Goal: Find contact information: Find contact information

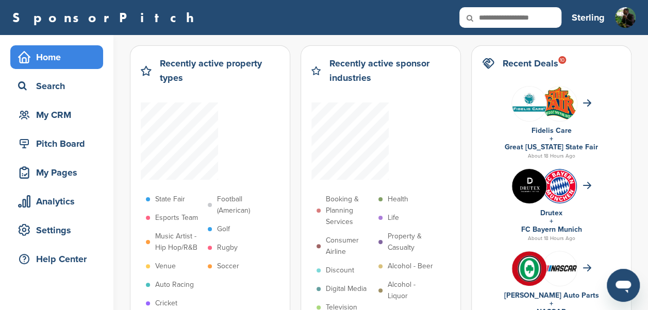
click at [518, 13] on input "text" at bounding box center [510, 17] width 102 height 21
type input "******"
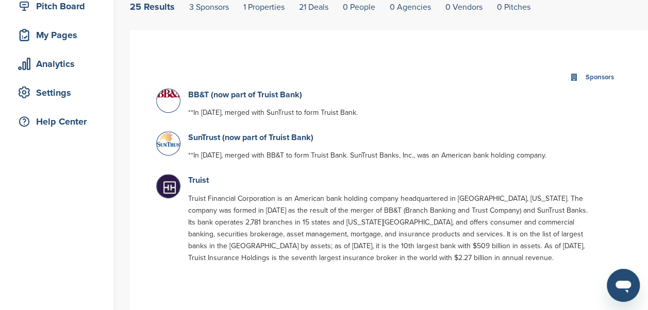
scroll to position [155, 0]
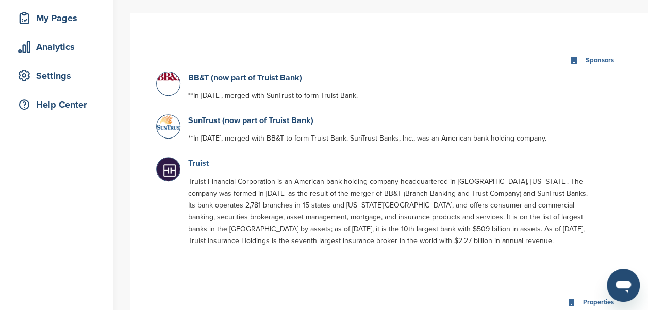
click at [195, 164] on link "Truist" at bounding box center [198, 163] width 21 height 10
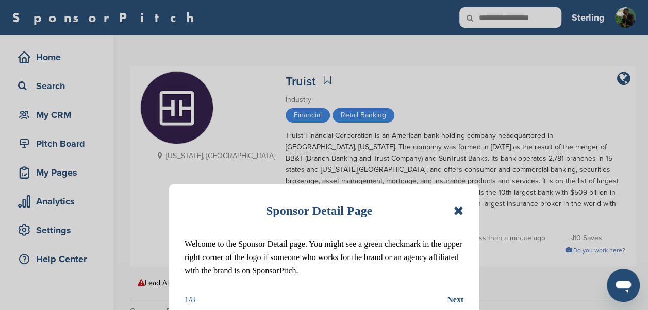
click at [462, 212] on icon at bounding box center [459, 211] width 10 height 12
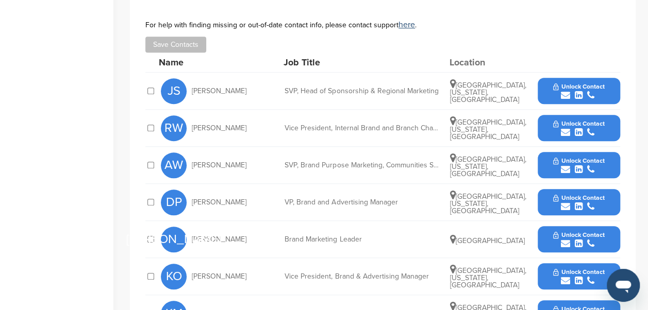
scroll to position [370, 0]
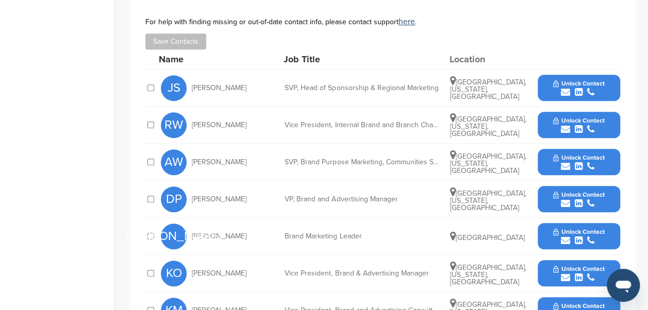
click at [556, 80] on span "Unlock Contact" at bounding box center [578, 83] width 51 height 7
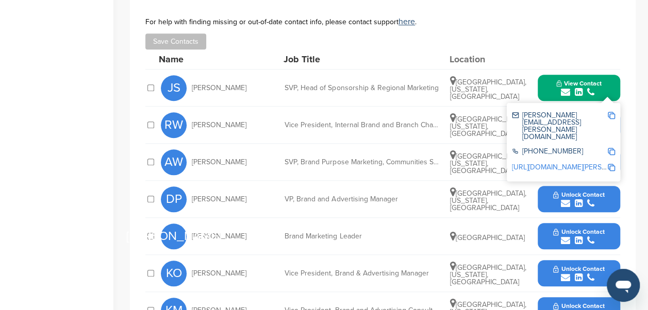
click at [609, 112] on img at bounding box center [611, 115] width 7 height 7
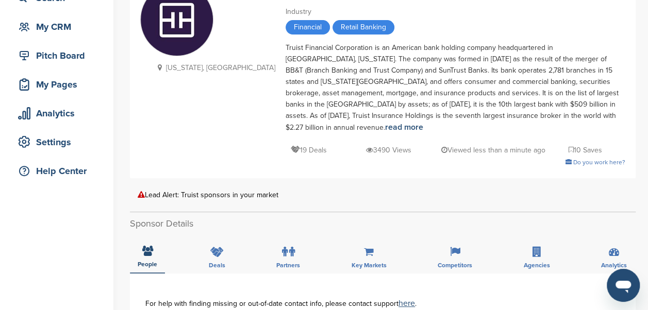
scroll to position [0, 0]
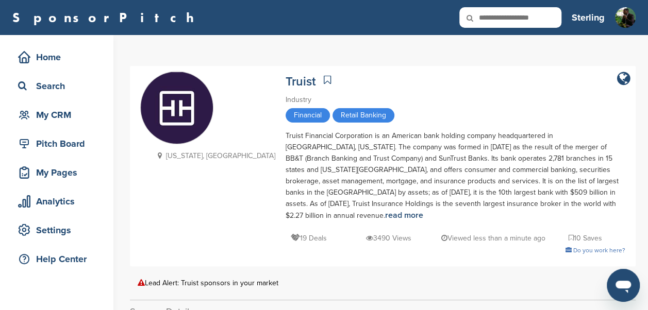
click at [516, 19] on input "text" at bounding box center [510, 17] width 102 height 21
type input "*"
type input "**********"
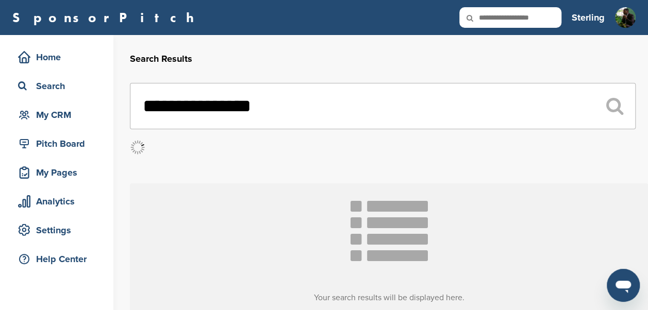
click at [530, 16] on input "text" at bounding box center [510, 17] width 102 height 21
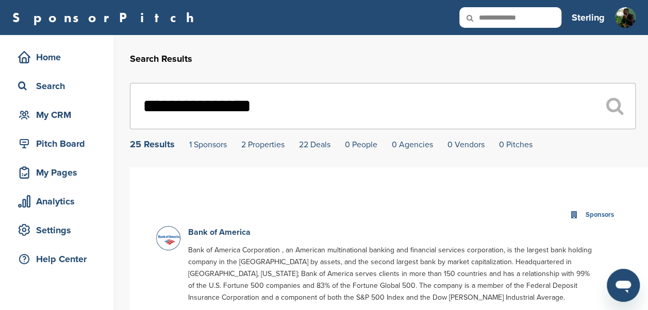
type input "**********"
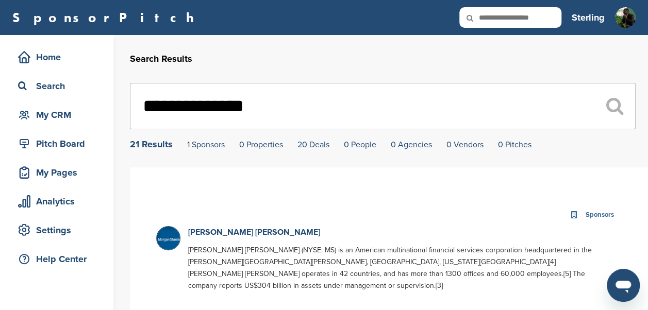
click at [226, 228] on p "Morgan Stanley" at bounding box center [392, 232] width 409 height 13
click at [219, 233] on link "Morgan Stanley" at bounding box center [254, 232] width 132 height 10
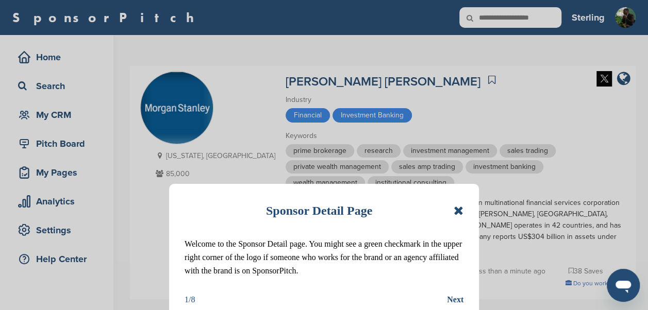
click at [457, 210] on icon at bounding box center [459, 211] width 10 height 12
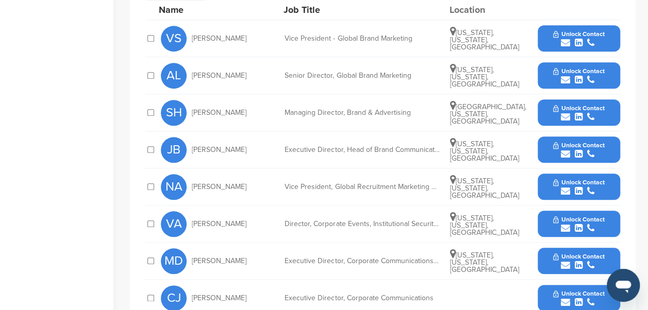
scroll to position [451, 0]
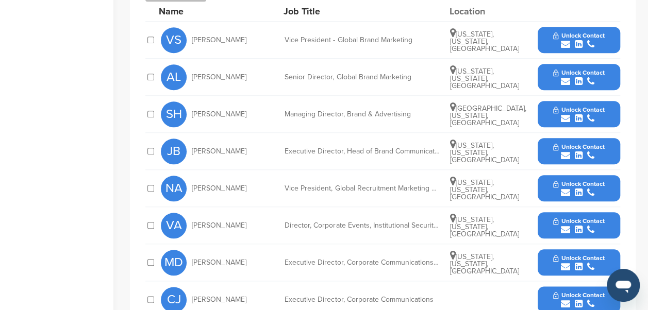
click at [589, 101] on button "Unlock Contact" at bounding box center [579, 114] width 76 height 31
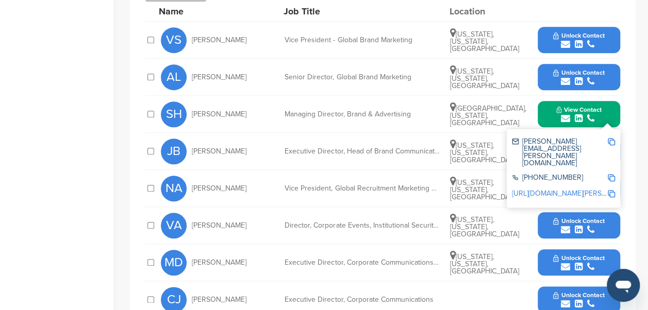
click at [609, 138] on img at bounding box center [611, 141] width 7 height 7
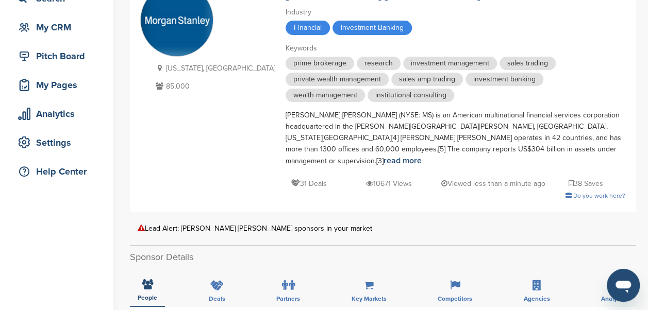
scroll to position [0, 0]
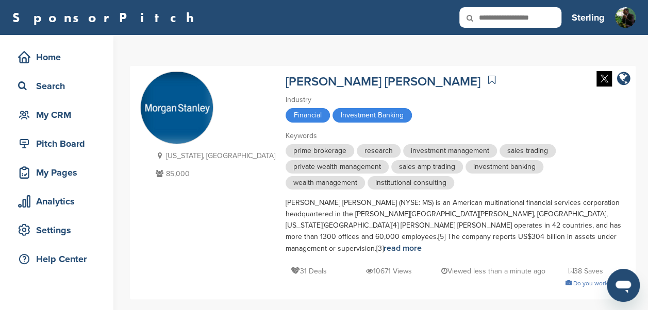
click at [535, 22] on input "text" at bounding box center [510, 17] width 102 height 21
type input "********"
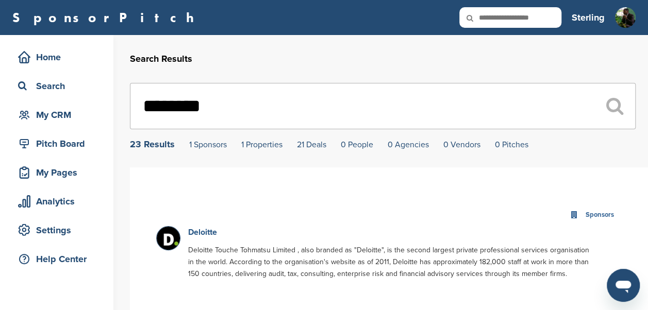
click at [214, 233] on link "Deloitte" at bounding box center [202, 232] width 29 height 10
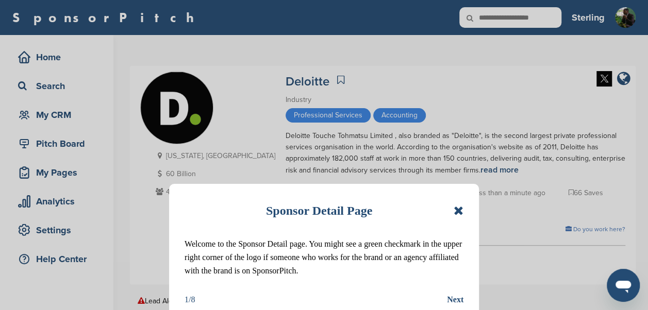
click at [459, 211] on icon at bounding box center [459, 211] width 10 height 12
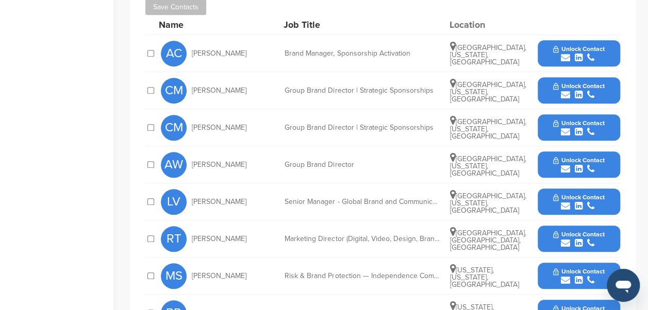
scroll to position [421, 0]
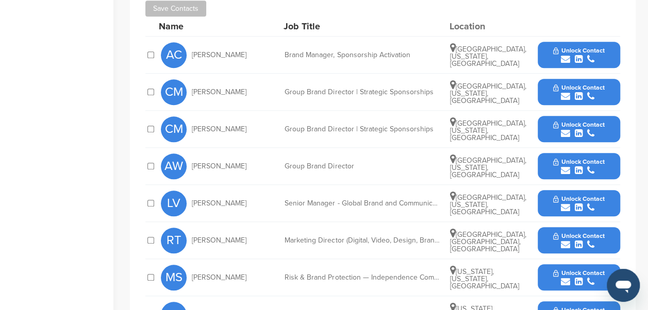
click at [571, 55] on div "submit" at bounding box center [578, 60] width 51 height 10
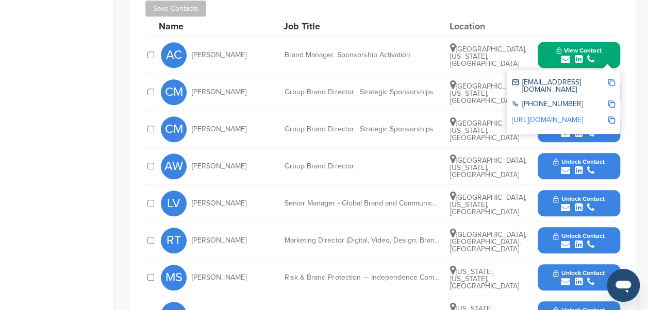
click at [612, 81] on img at bounding box center [611, 82] width 7 height 7
